Goal: Task Accomplishment & Management: Use online tool/utility

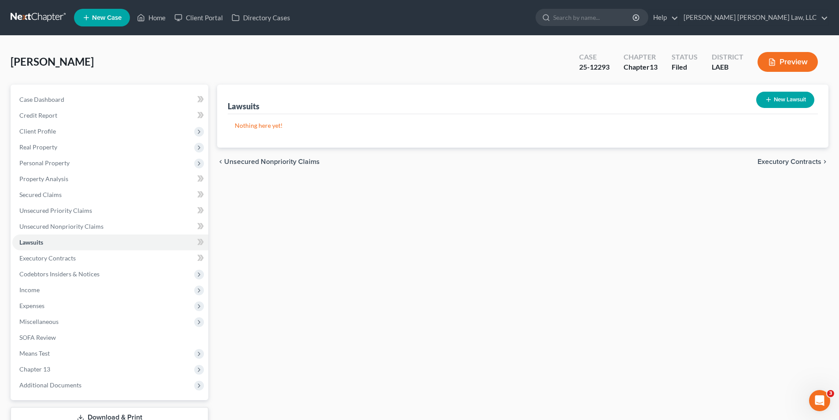
click at [29, 15] on link at bounding box center [39, 18] width 56 height 16
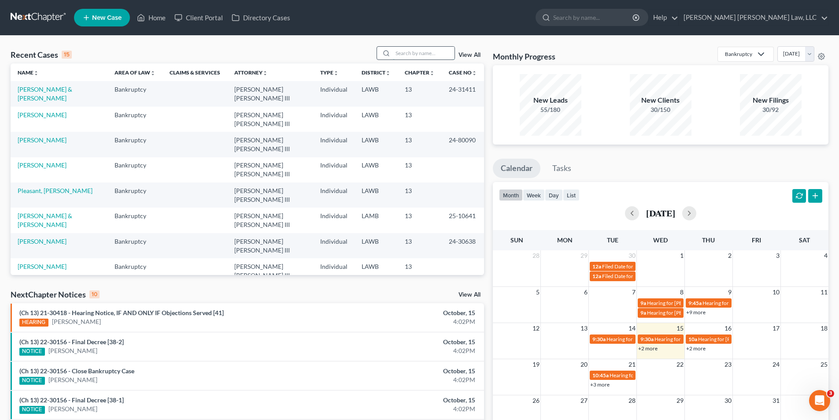
click at [404, 54] on input "search" at bounding box center [424, 53] width 62 height 13
click at [429, 47] on input "search" at bounding box center [424, 53] width 62 height 13
click at [428, 54] on input "search" at bounding box center [424, 53] width 62 height 13
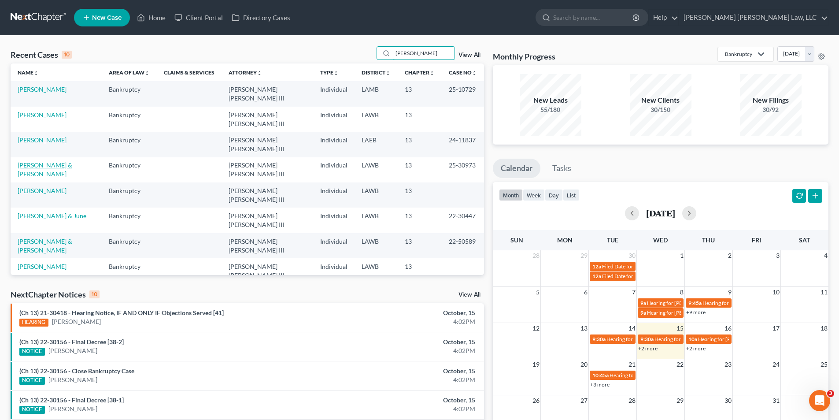
type input "breaux"
click at [47, 161] on link "Breaux, Randall & Treshan" at bounding box center [45, 169] width 55 height 16
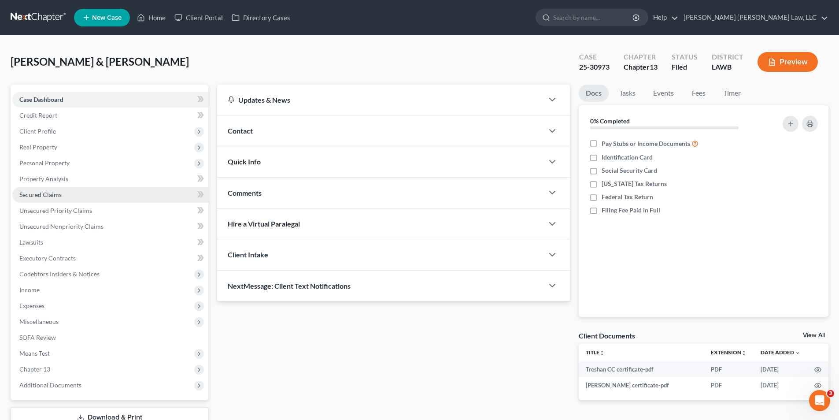
click at [55, 195] on span "Secured Claims" at bounding box center [40, 194] width 42 height 7
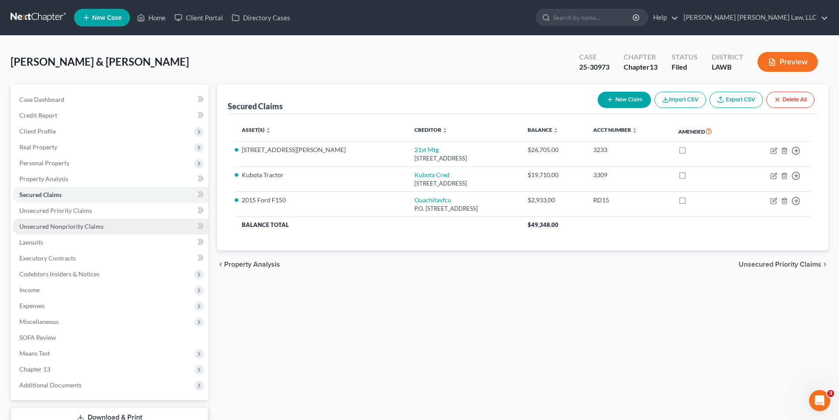
click at [38, 222] on span "Unsecured Nonpriority Claims" at bounding box center [61, 225] width 84 height 7
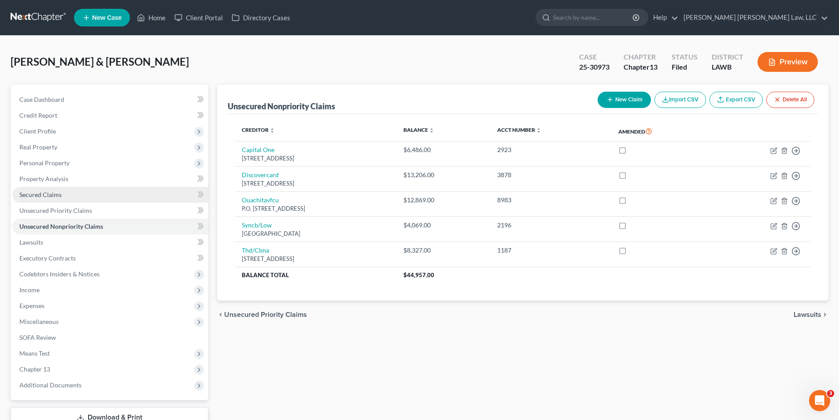
click at [27, 197] on span "Secured Claims" at bounding box center [40, 194] width 42 height 7
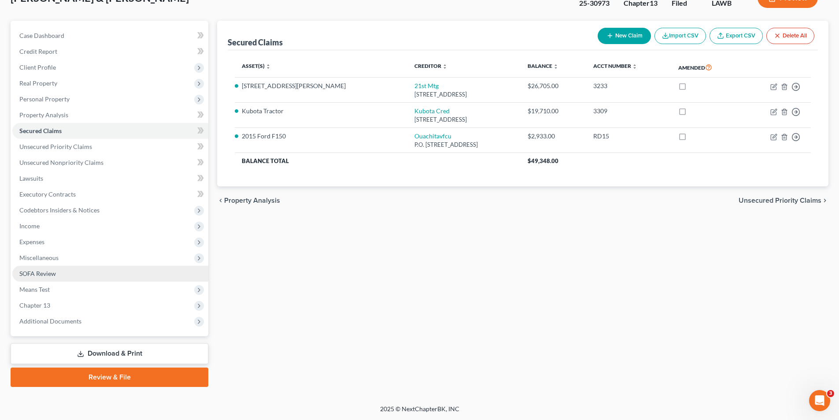
scroll to position [64, 0]
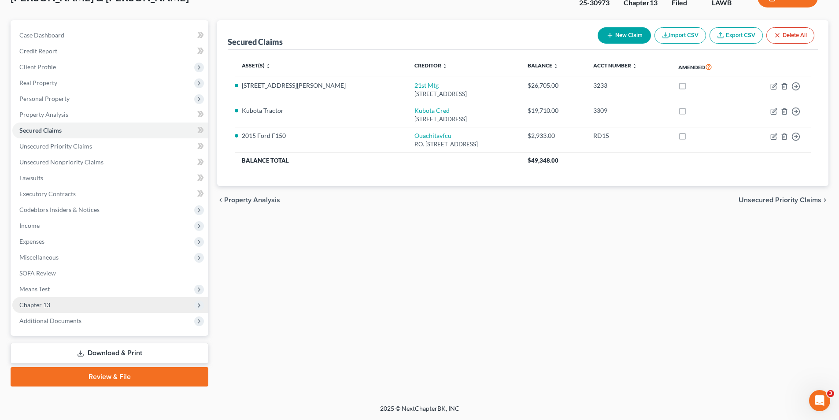
click at [42, 306] on span "Chapter 13" at bounding box center [34, 304] width 31 height 7
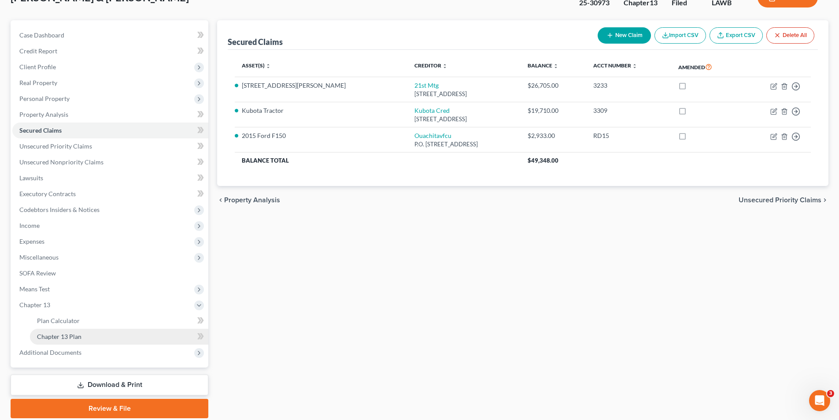
click at [64, 333] on span "Chapter 13 Plan" at bounding box center [59, 335] width 44 height 7
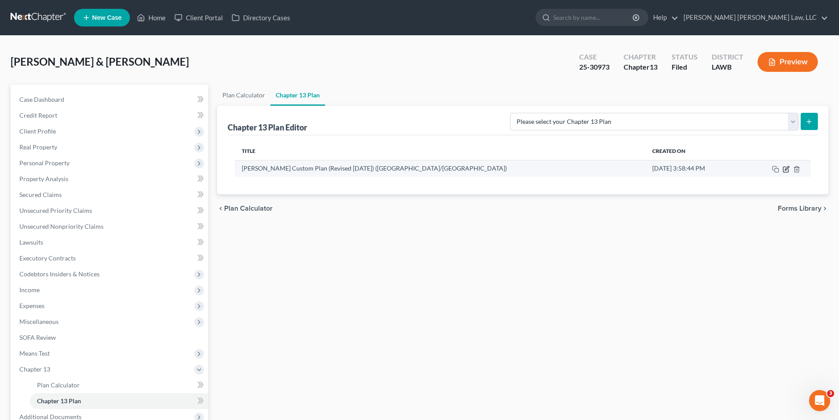
click at [785, 166] on icon "button" at bounding box center [785, 168] width 5 height 5
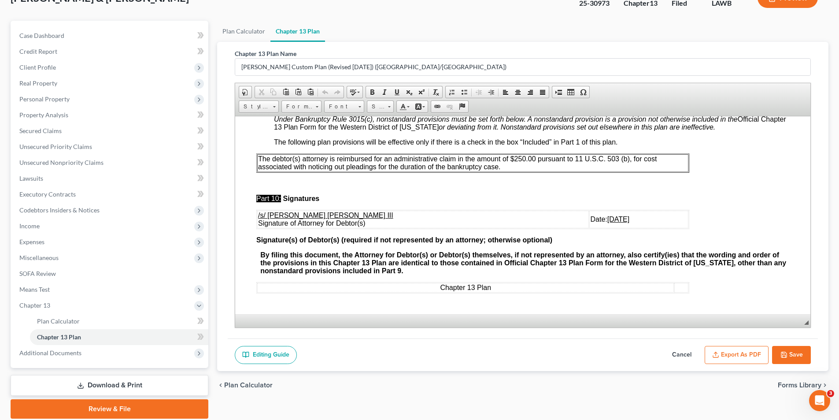
scroll to position [96, 0]
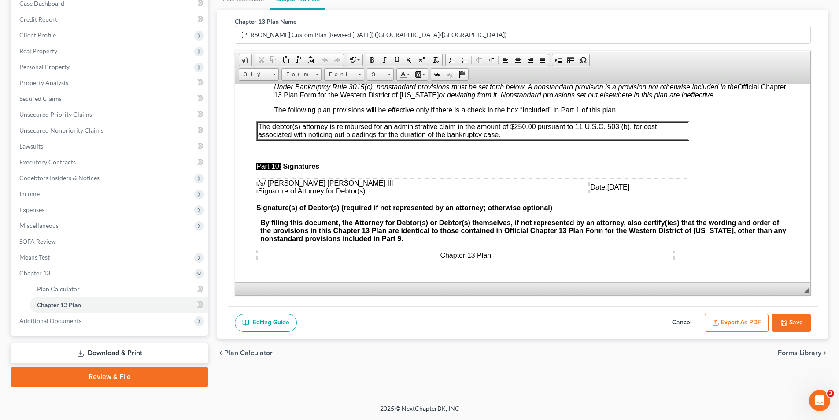
click at [793, 327] on button "Save" at bounding box center [791, 322] width 39 height 18
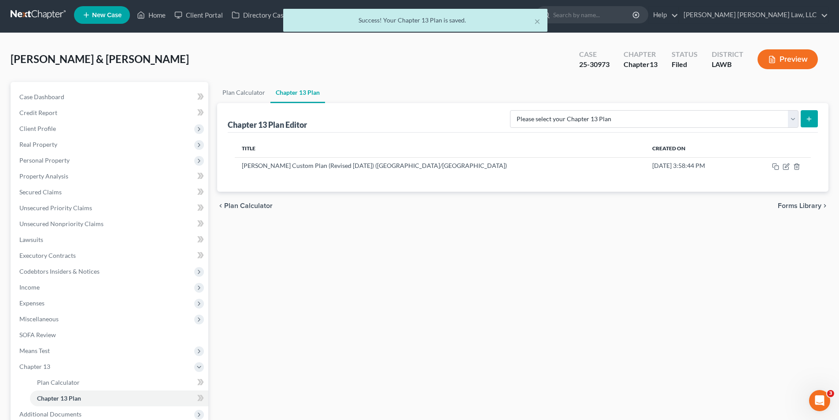
scroll to position [0, 0]
